Goal: Task Accomplishment & Management: Complete application form

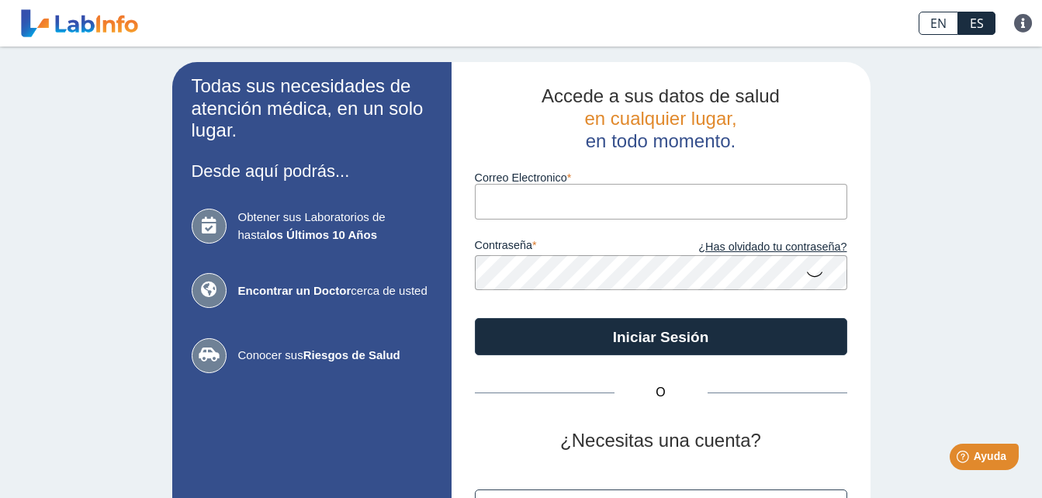
type input "[EMAIL_ADDRESS][DOMAIN_NAME]"
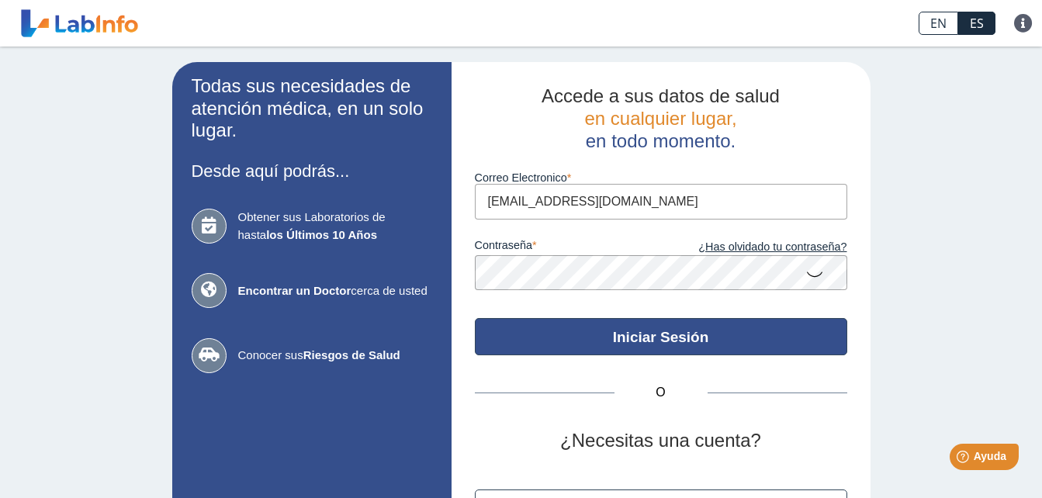
click at [652, 339] on button "Iniciar Sesión" at bounding box center [661, 336] width 372 height 37
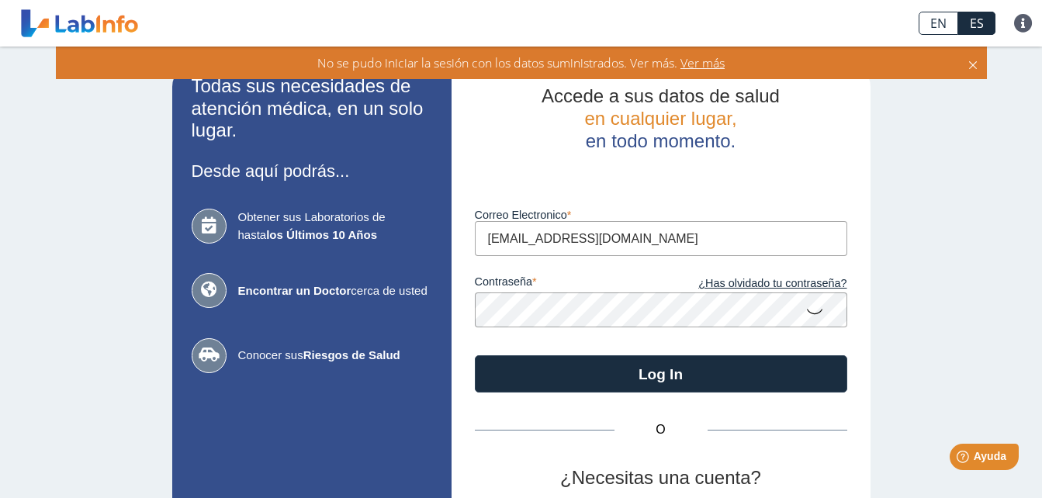
click at [707, 63] on span "Ver más" at bounding box center [700, 62] width 47 height 17
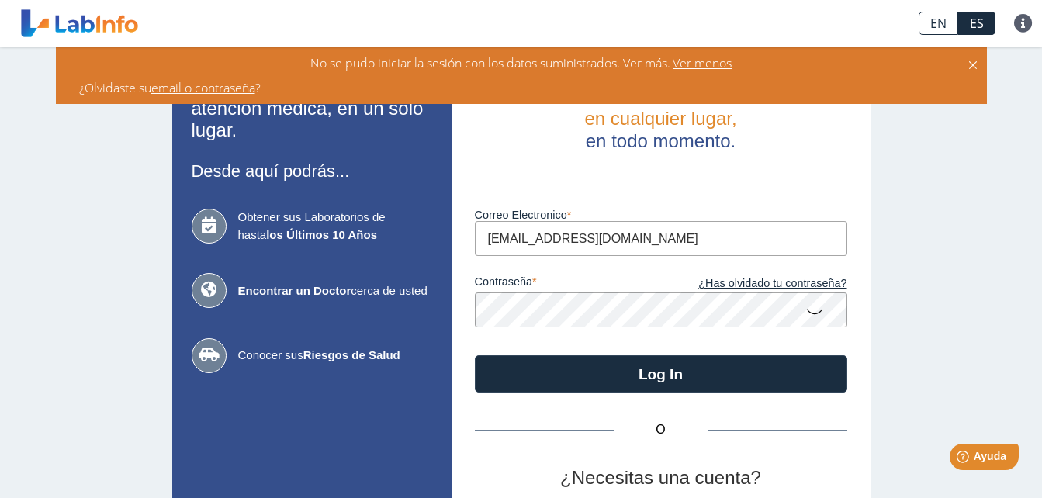
click at [976, 62] on icon at bounding box center [973, 62] width 12 height 17
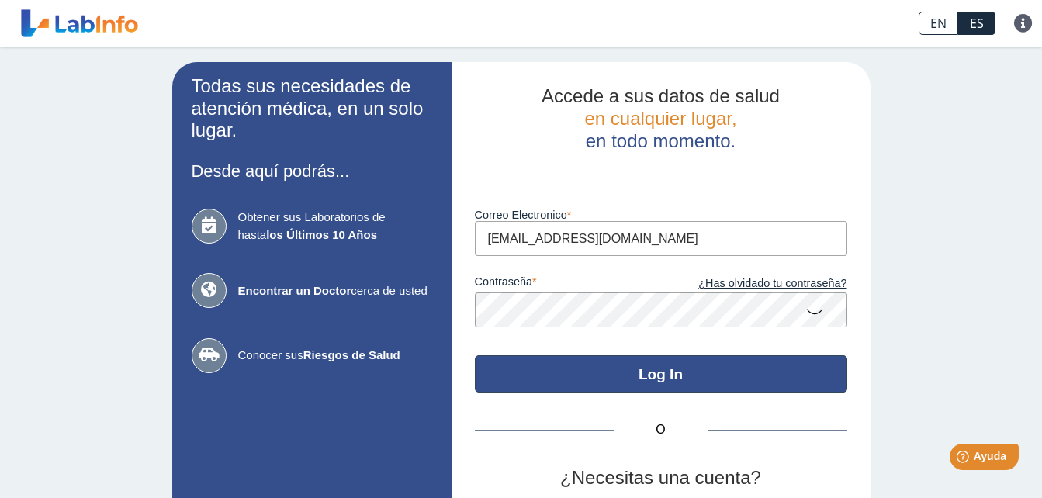
click at [659, 372] on button "Log In" at bounding box center [661, 373] width 372 height 37
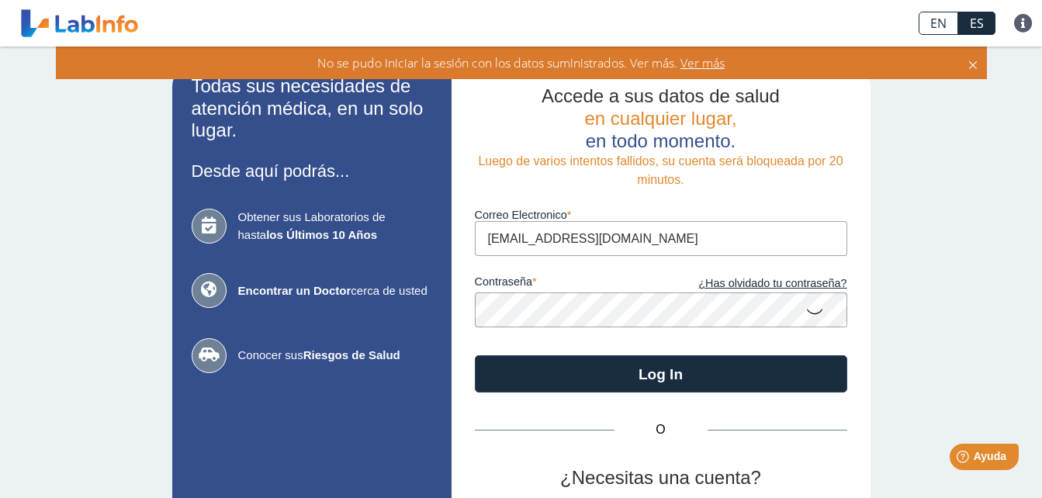
click at [949, 221] on div "Todas sus necesidades de atención médica, en un solo lugar. Desde aquí podrás..…" at bounding box center [521, 344] width 1042 height 594
click at [200, 224] on icon at bounding box center [209, 226] width 35 height 35
click at [268, 234] on b "los Últimos 10 Años" at bounding box center [321, 234] width 111 height 13
click at [269, 234] on b "los Últimos 10 Años" at bounding box center [321, 234] width 111 height 13
drag, startPoint x: 269, startPoint y: 234, endPoint x: 206, endPoint y: 224, distance: 64.4
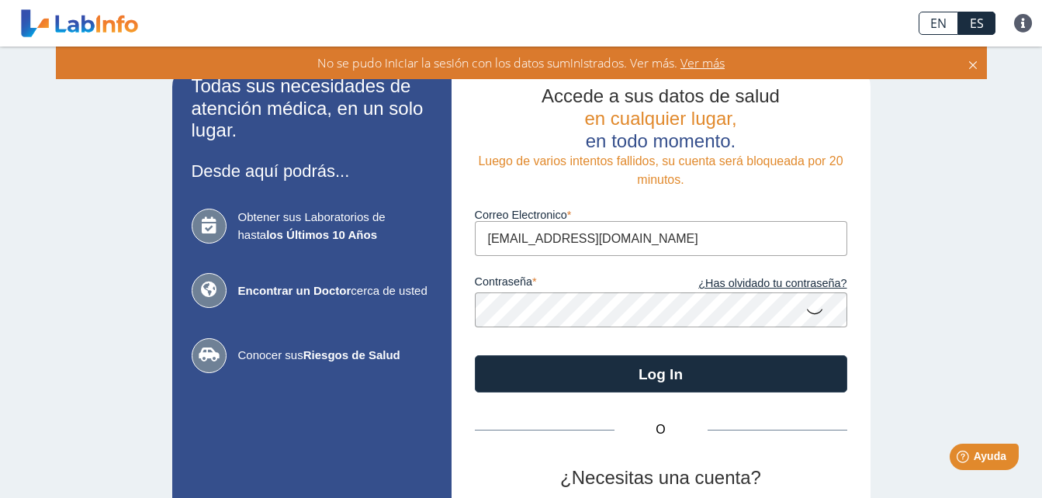
click at [205, 223] on icon at bounding box center [209, 226] width 35 height 35
click at [206, 224] on icon at bounding box center [209, 226] width 35 height 35
click at [971, 68] on icon at bounding box center [973, 62] width 12 height 17
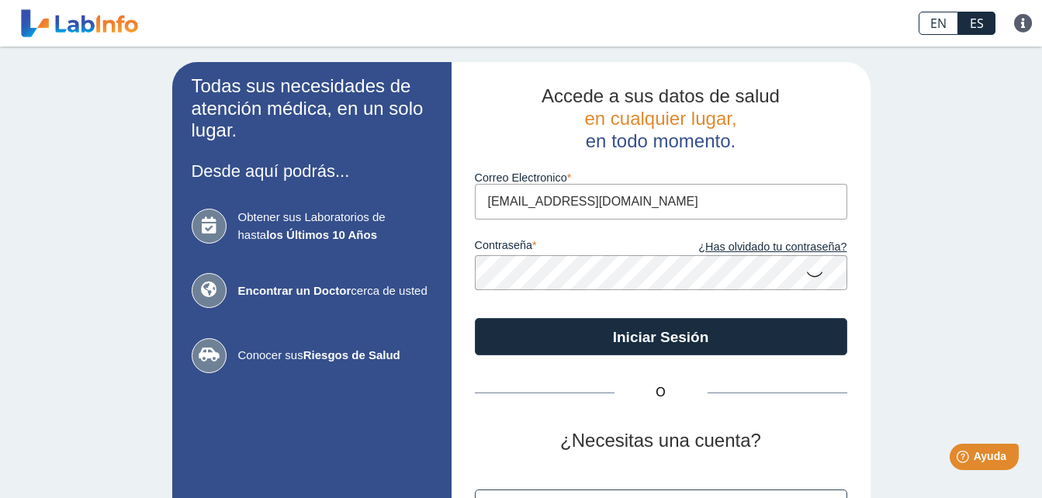
type input "[EMAIL_ADDRESS][DOMAIN_NAME]"
click at [808, 275] on icon at bounding box center [814, 273] width 19 height 30
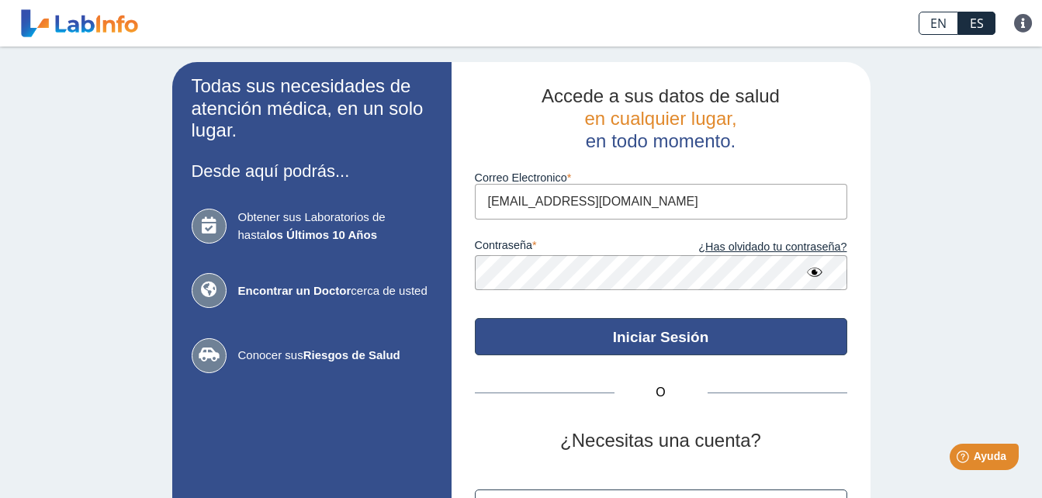
click at [649, 334] on button "Iniciar Sesión" at bounding box center [661, 336] width 372 height 37
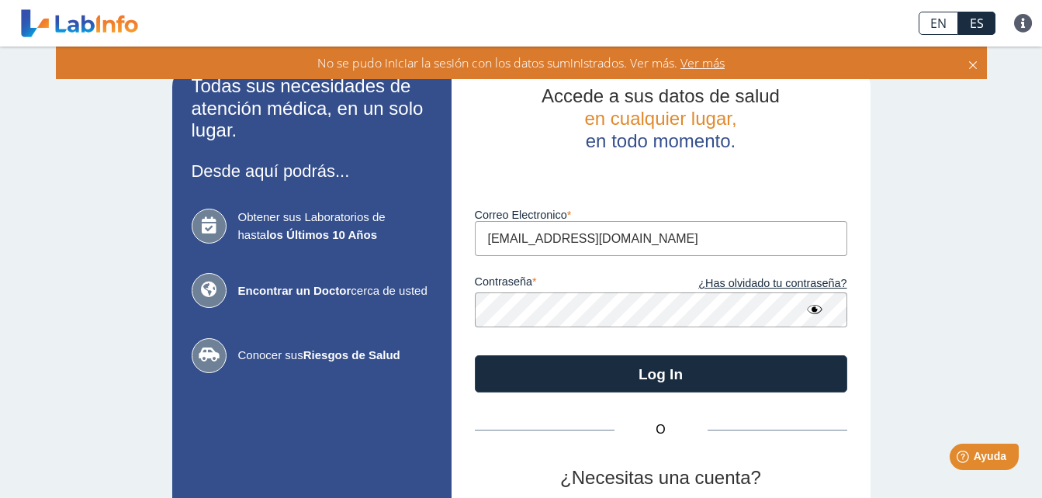
scroll to position [144, 0]
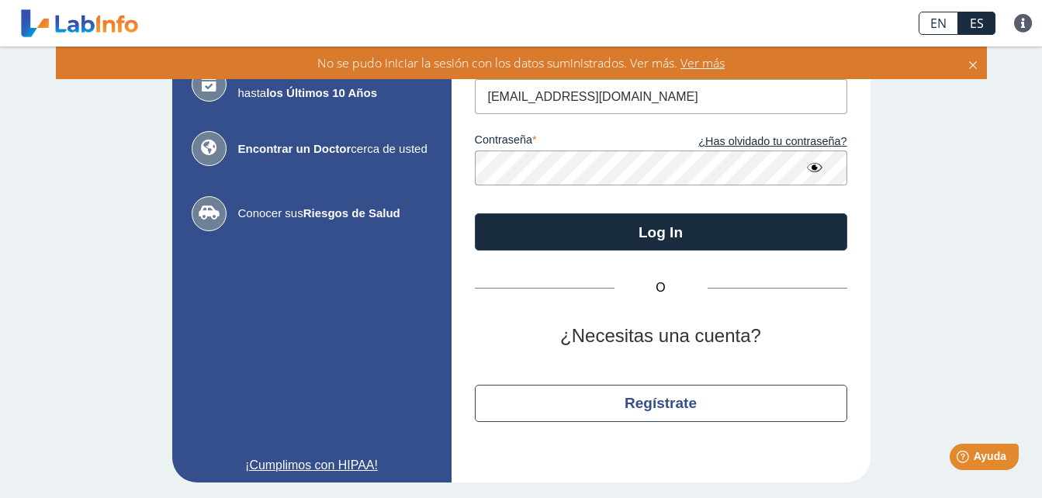
click at [355, 462] on link "¡Cumplimos con HIPAA!" at bounding box center [312, 465] width 241 height 19
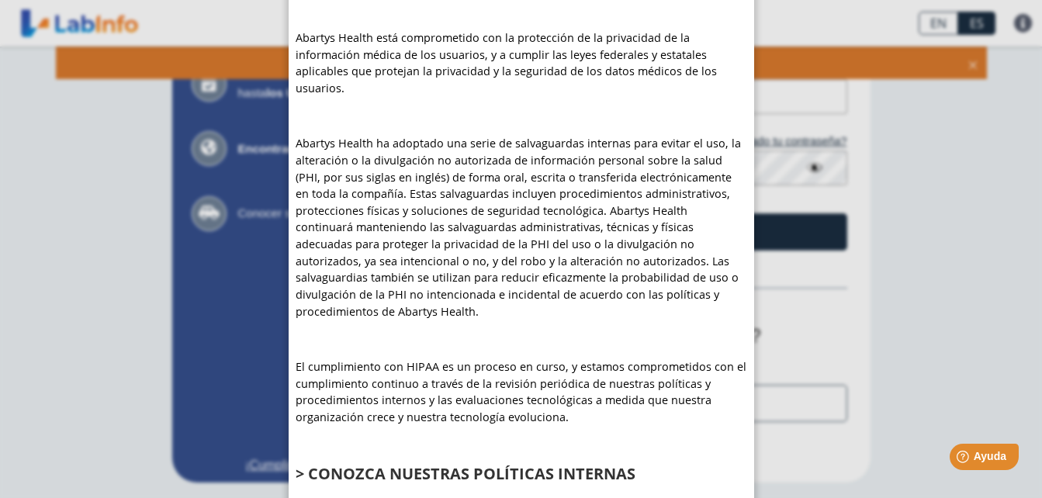
scroll to position [0, 0]
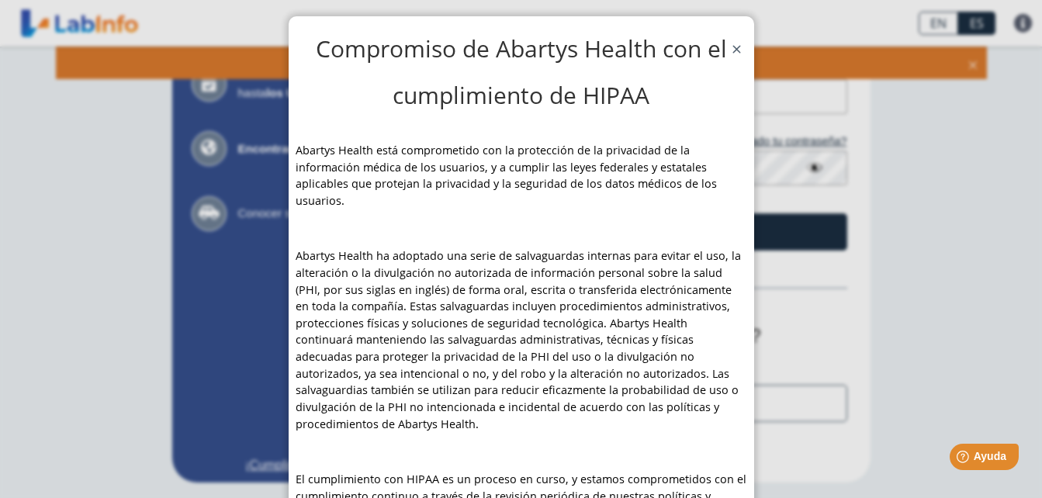
click at [731, 47] on span "Close" at bounding box center [737, 48] width 12 height 16
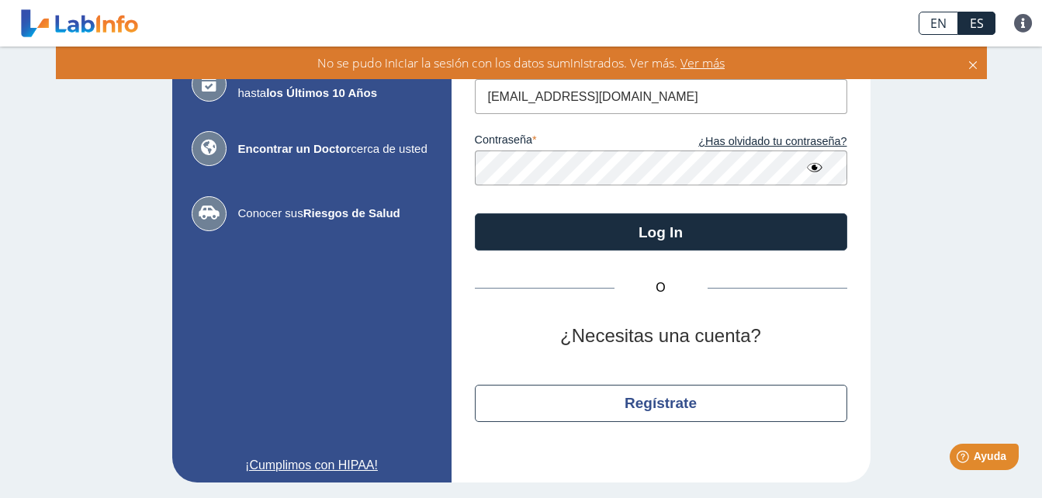
click at [973, 64] on icon at bounding box center [973, 62] width 12 height 17
